Goal: Task Accomplishment & Management: Manage account settings

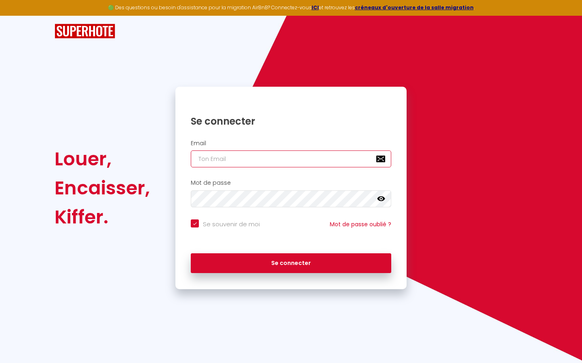
type input "l"
checkbox input "true"
type input "le"
checkbox input "true"
type input "les"
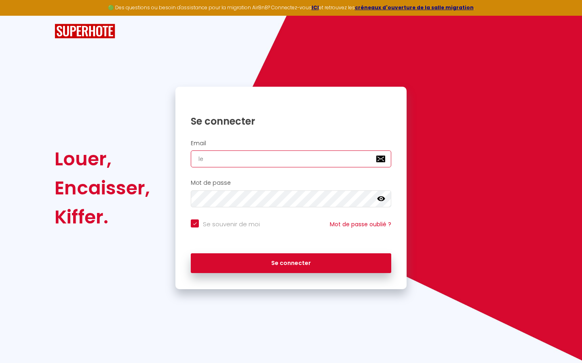
checkbox input "true"
type input "lesp"
checkbox input "true"
type input "lespa"
checkbox input "true"
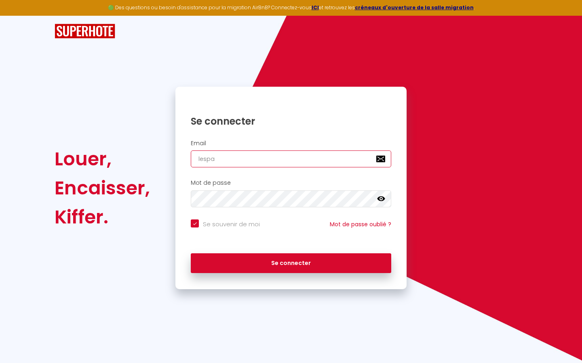
type input "lespac"
checkbox input "true"
type input "lespace"
checkbox input "true"
type input "lespaced"
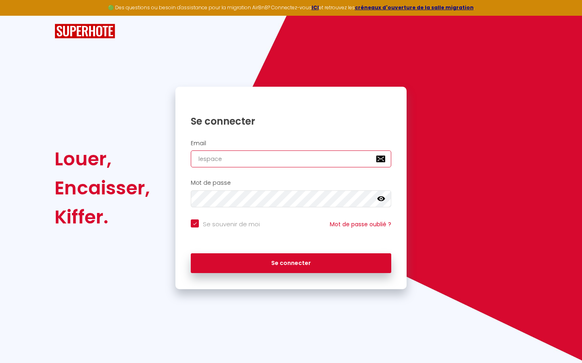
checkbox input "true"
type input "lespacede"
checkbox input "true"
type input "lespacedet"
checkbox input "true"
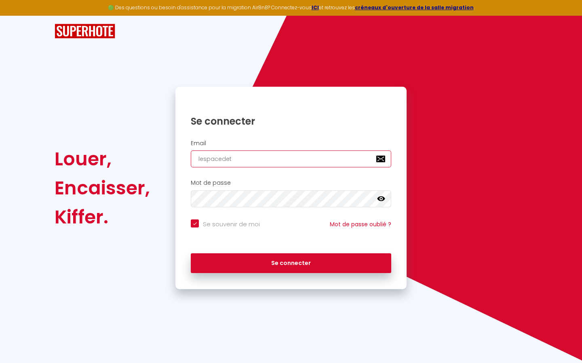
type input "lespacedete"
checkbox input "true"
type input "lespacedeten"
checkbox input "true"
type input "lespacedetent"
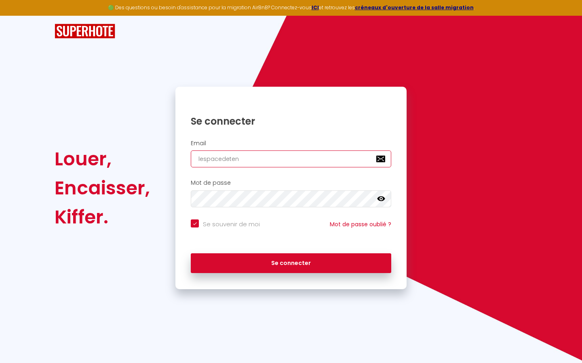
checkbox input "true"
type input "lespacedetente"
checkbox input "true"
type input "lespacedetente@"
checkbox input "true"
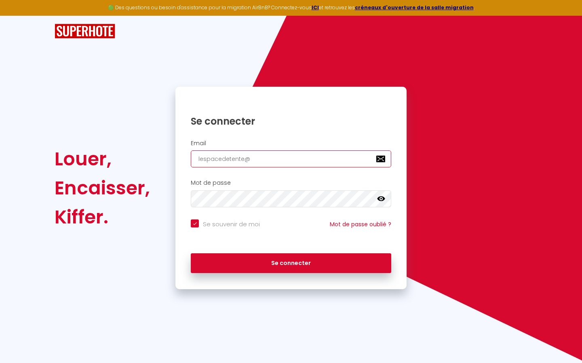
type input "lespacedetente@g"
checkbox input "true"
type input "lespacedetente@gm"
checkbox input "true"
type input "lespacedetente@gma"
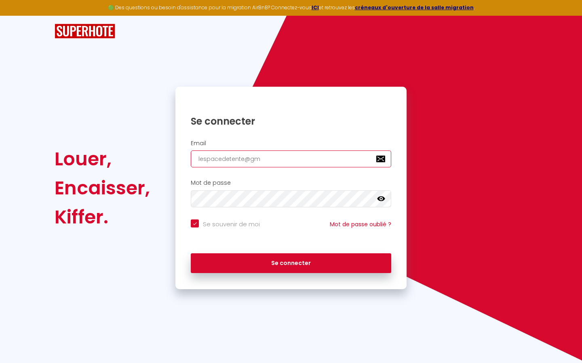
checkbox input "true"
type input "lespacedetente@gmai"
checkbox input "true"
type input "[EMAIL_ADDRESS]"
checkbox input "true"
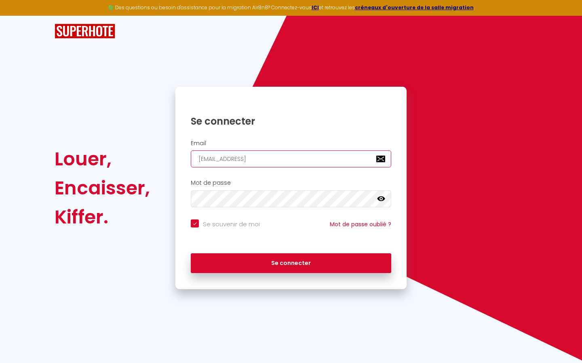
type input "[EMAIL_ADDRESS]."
checkbox input "true"
type input "lespacedetente@gmail.c"
checkbox input "true"
type input "[EMAIL_ADDRESS][DOMAIN_NAME]"
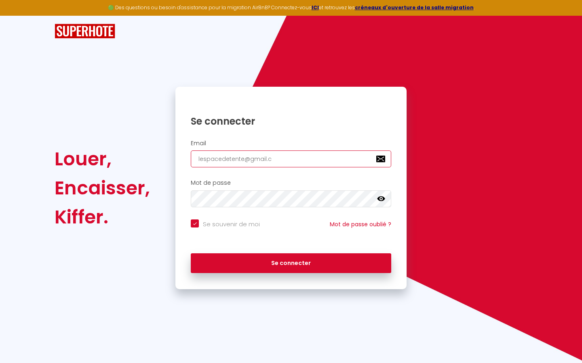
checkbox input "true"
type input "[EMAIL_ADDRESS][DOMAIN_NAME]"
checkbox input "true"
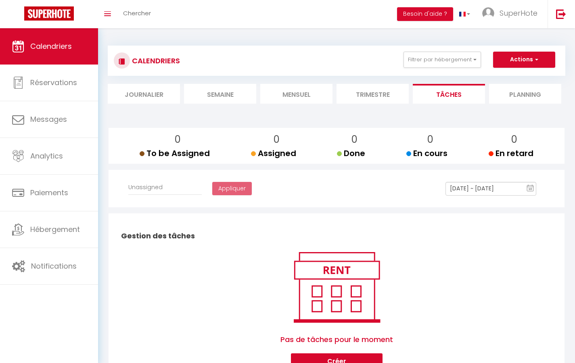
select select
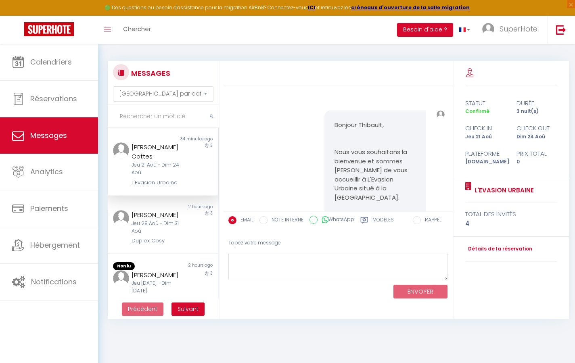
scroll to position [15519, 0]
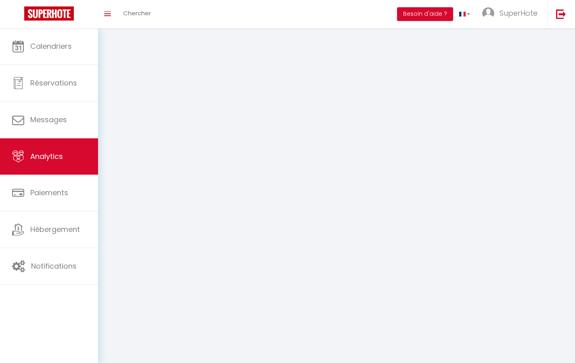
select select "2025"
select select "9"
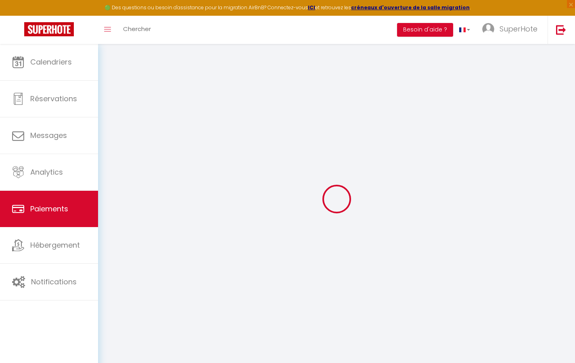
select select "2"
select select "0"
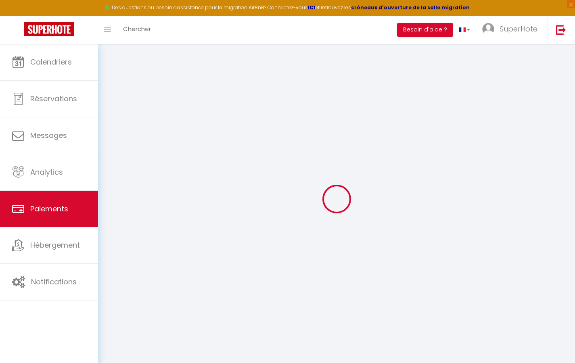
select select "0"
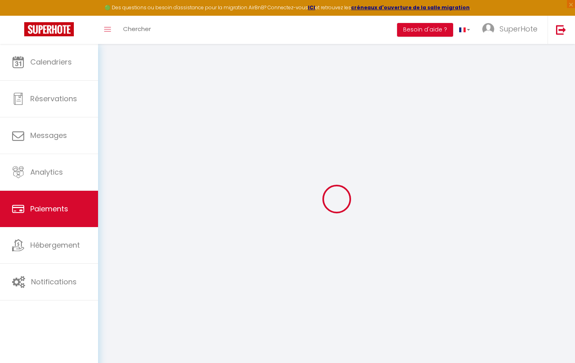
select select "0"
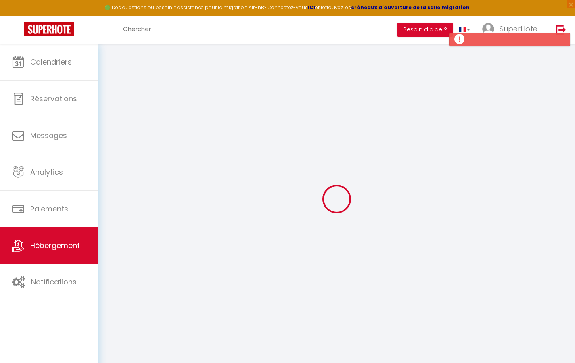
select select
checkbox input "true"
checkbox input "false"
